Goal: Information Seeking & Learning: Learn about a topic

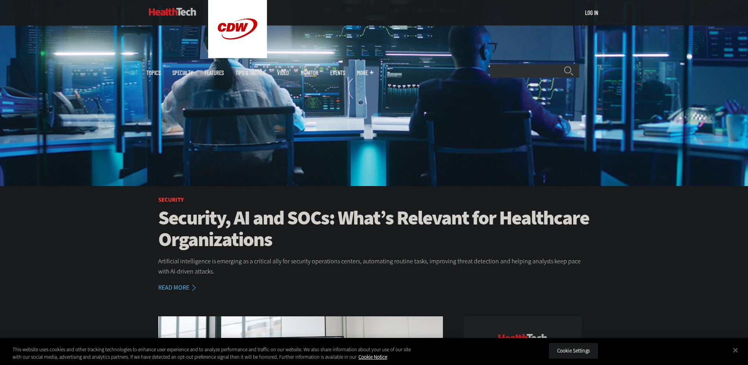
scroll to position [157, 0]
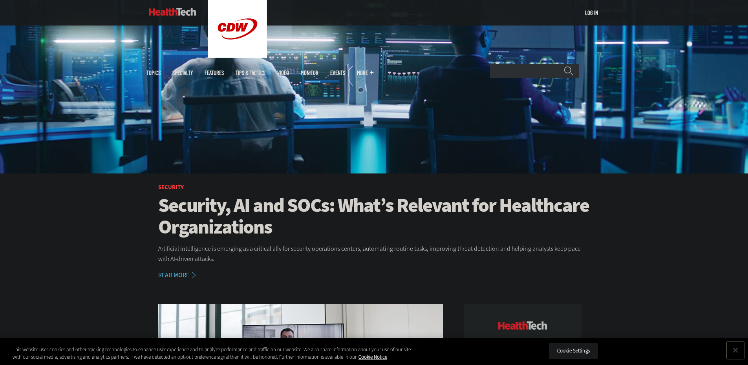
click at [733, 348] on button "Close" at bounding box center [735, 350] width 17 height 17
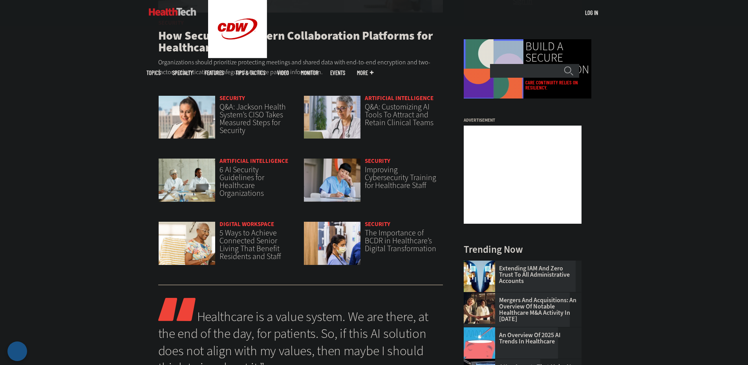
scroll to position [628, 0]
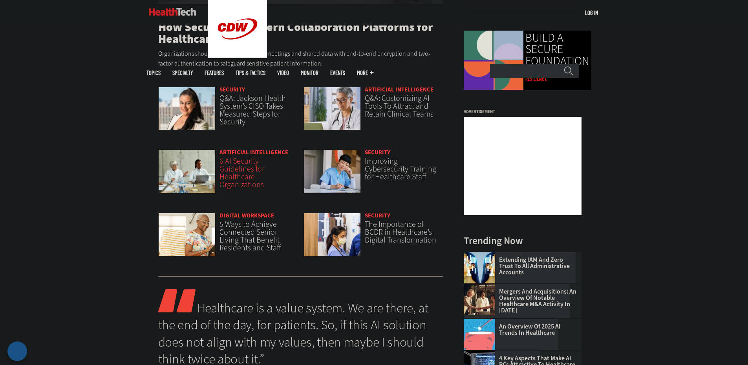
click at [230, 165] on span "6 AI Security Guidelines for Healthcare Organizations" at bounding box center [242, 173] width 45 height 34
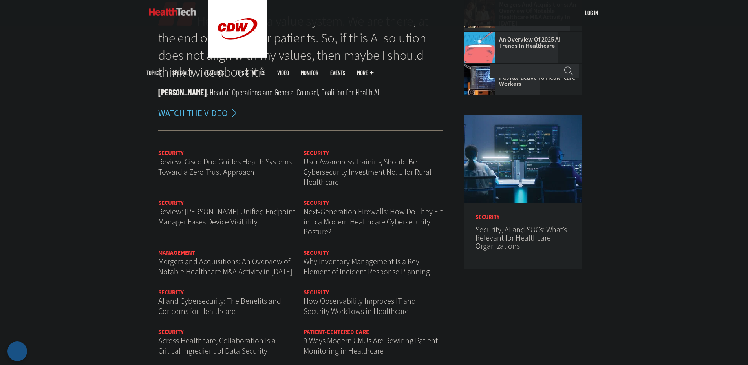
scroll to position [943, 0]
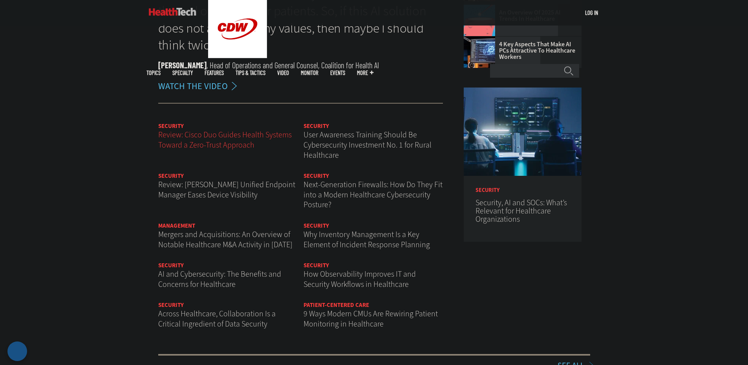
click at [218, 147] on span "Review: Cisco Duo Guides Health Systems Toward a Zero-Trust Approach" at bounding box center [225, 140] width 134 height 21
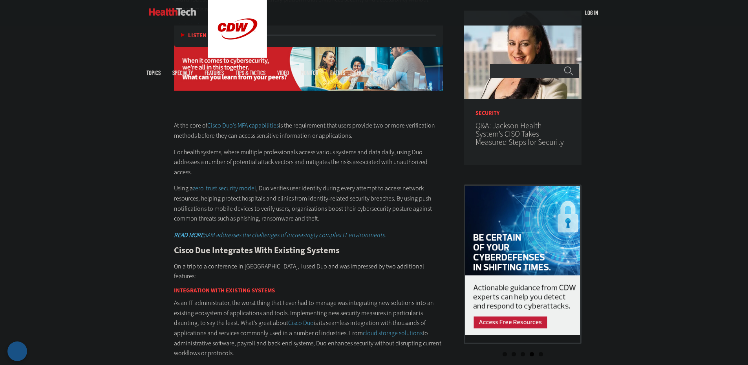
scroll to position [746, 0]
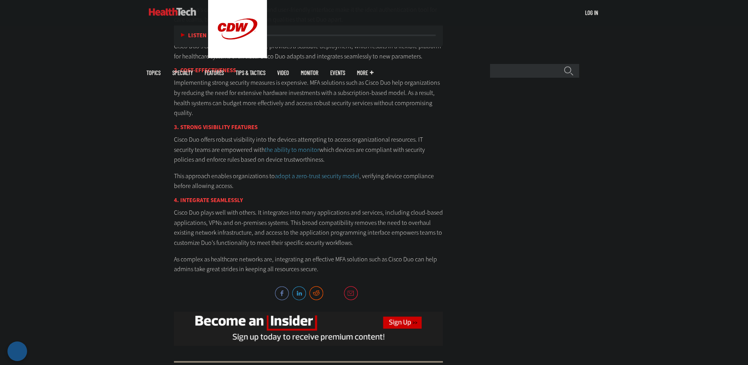
scroll to position [1571, 0]
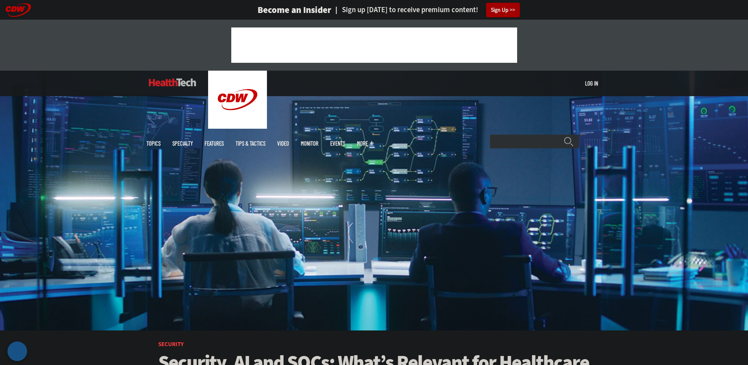
click at [265, 141] on link "Tips & Tactics" at bounding box center [251, 144] width 30 height 6
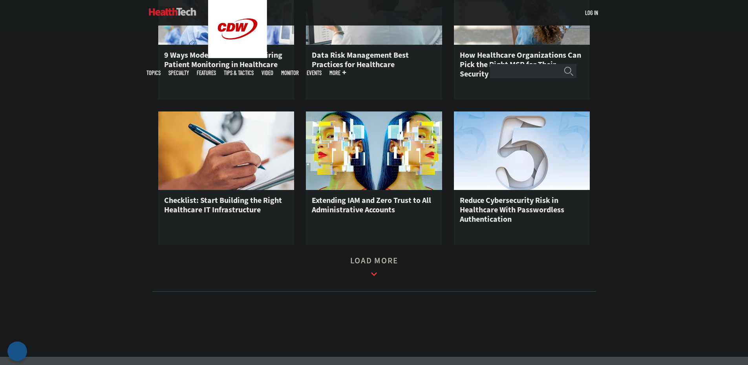
scroll to position [903, 0]
